Goal: Task Accomplishment & Management: Use online tool/utility

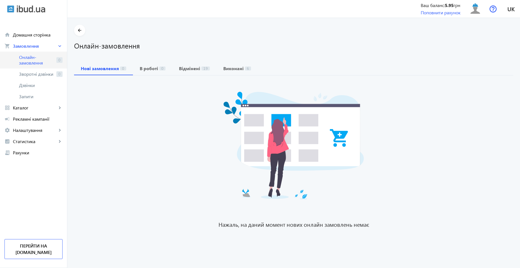
click at [37, 58] on span "Онлайн-замовлення" at bounding box center [36, 59] width 35 height 11
drag, startPoint x: 414, startPoint y: 5, endPoint x: 459, endPoint y: 5, distance: 45.1
click at [459, 5] on div "menu Ваш баланс: 5.95 грн Поповнити рахунок KeramaHub [EMAIL_ADDRESS][DOMAIN_NA…" at bounding box center [293, 9] width 452 height 18
click at [38, 59] on span "Онлайн-замовлення" at bounding box center [36, 59] width 35 height 11
click at [438, 6] on div "Ваш баланс: 5.95 грн" at bounding box center [440, 5] width 40 height 6
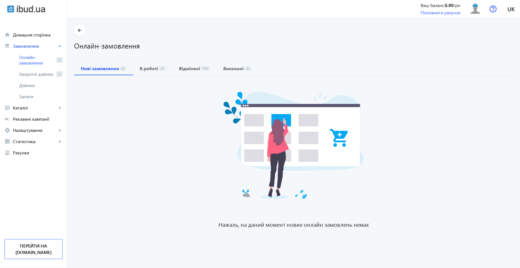
drag, startPoint x: 462, startPoint y: 4, endPoint x: 401, endPoint y: 6, distance: 60.8
click at [401, 6] on div "menu Ваш баланс: 5.95 грн Поповнити рахунок KeramaHub [EMAIL_ADDRESS][DOMAIN_NA…" at bounding box center [293, 9] width 452 height 18
click at [390, 57] on div "arrow_back Онлайн-замовлення Нові замовлення 0 В роботі 0 Відмінені 19 Виконані…" at bounding box center [293, 129] width 452 height 208
click at [38, 64] on span "Онлайн-замовлення" at bounding box center [36, 59] width 35 height 11
click at [42, 107] on span "Каталог" at bounding box center [35, 108] width 44 height 6
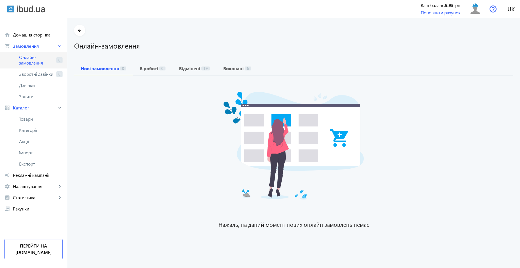
click at [40, 59] on span "Онлайн-замовлення" at bounding box center [36, 59] width 35 height 11
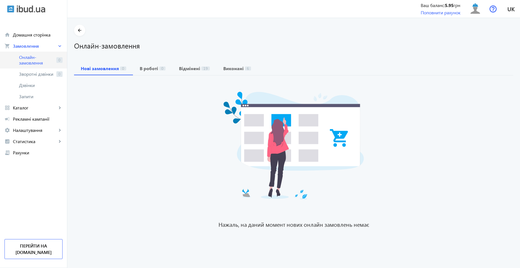
click at [36, 65] on span "Онлайн-замовлення" at bounding box center [36, 59] width 35 height 11
